Goal: Task Accomplishment & Management: Manage account settings

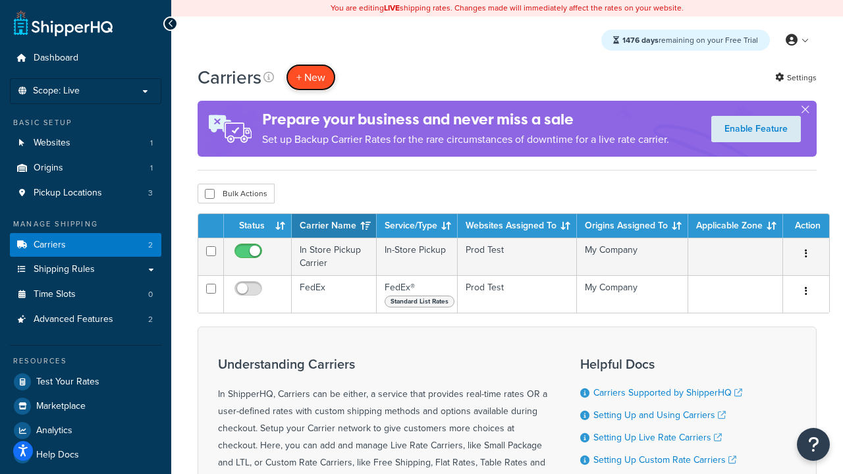
click at [311, 77] on button "+ New" at bounding box center [311, 77] width 50 height 27
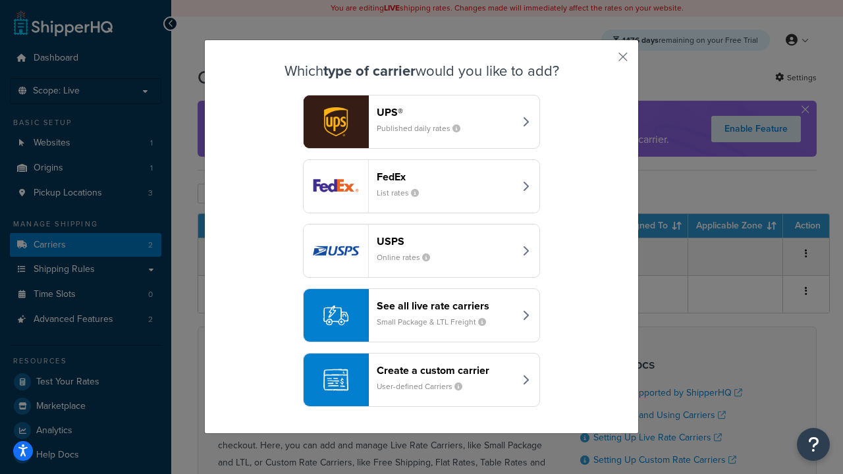
click at [422, 186] on div "FedEx List rates" at bounding box center [446, 187] width 138 height 32
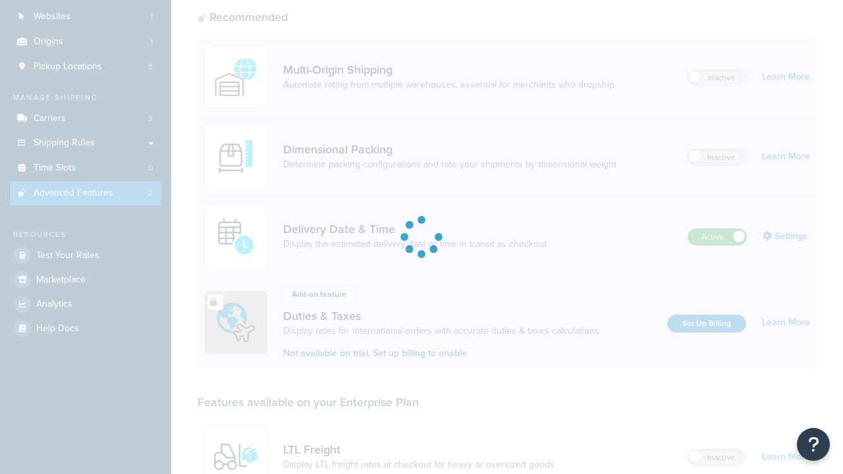
click at [718, 229] on label "Active" at bounding box center [718, 237] width 58 height 16
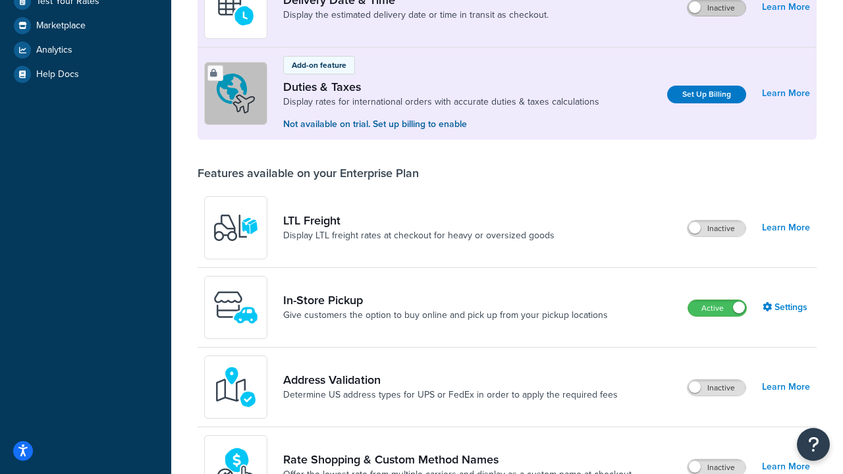
scroll to position [331, 0]
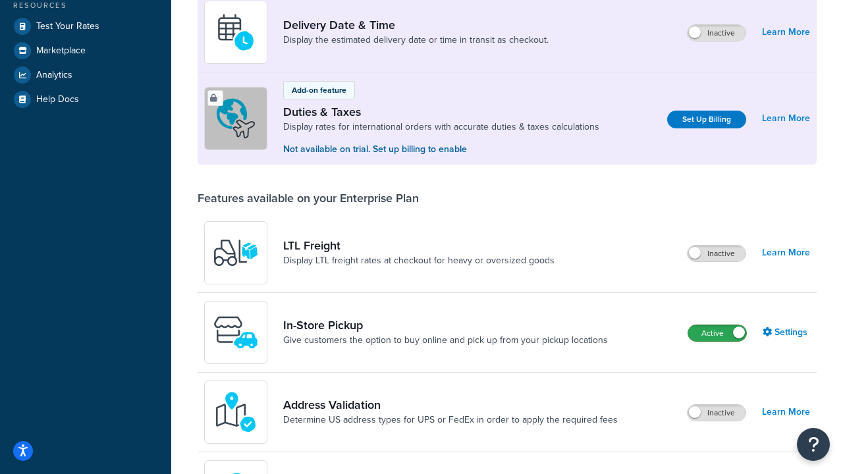
click at [718, 333] on label "Active" at bounding box center [718, 333] width 58 height 16
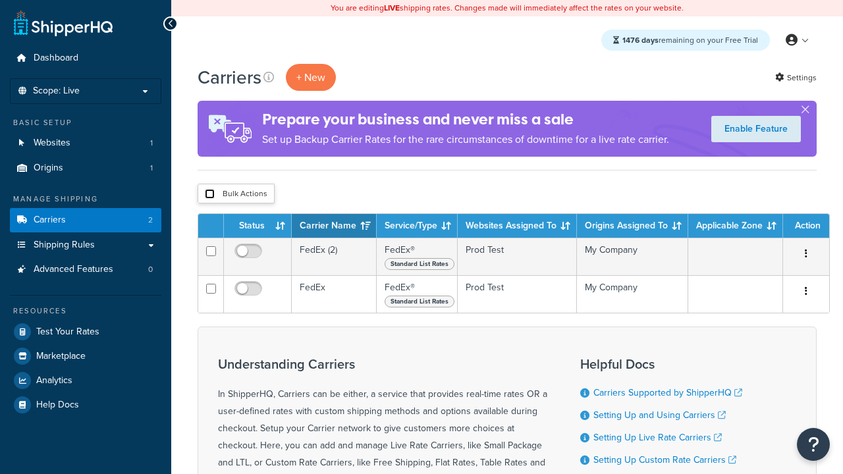
click at [210, 194] on input "checkbox" at bounding box center [210, 194] width 10 height 10
checkbox input "true"
click at [0, 0] on button "Delete" at bounding box center [0, 0] width 0 height 0
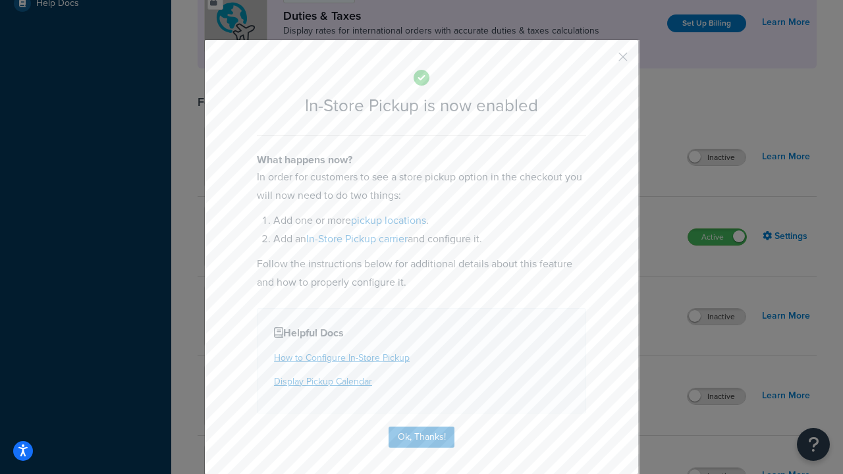
click at [604, 61] on button "button" at bounding box center [603, 61] width 3 height 3
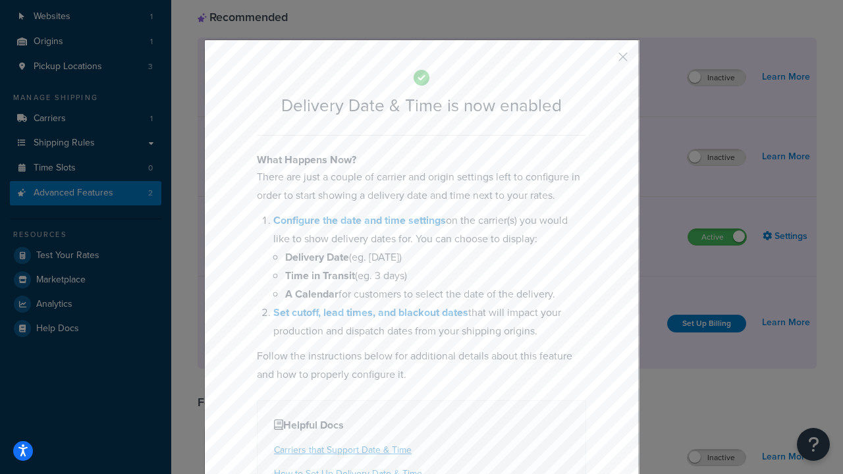
click at [604, 61] on button "button" at bounding box center [603, 61] width 3 height 3
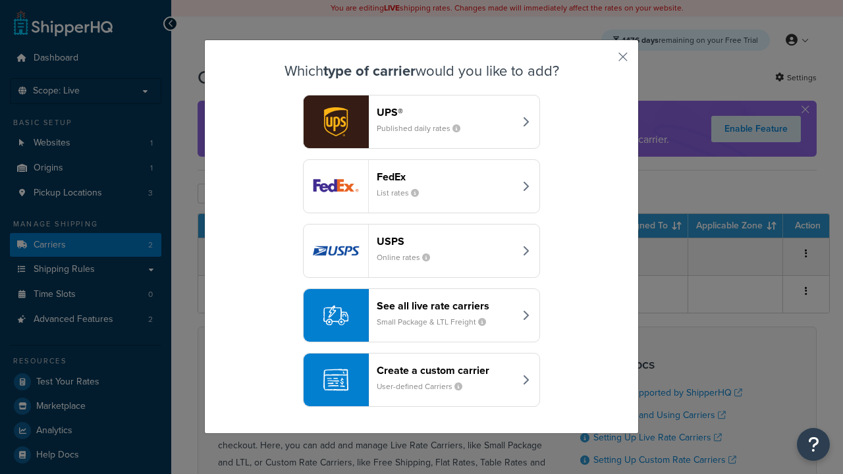
click at [422, 380] on div "Create a custom carrier User-defined Carriers" at bounding box center [446, 380] width 138 height 32
